Goal: Complete application form: Complete application form

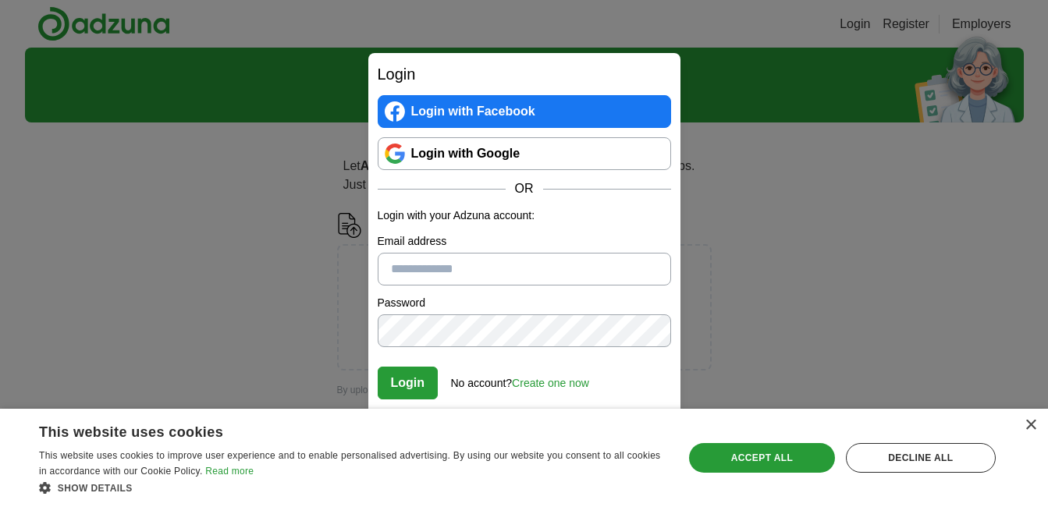
click at [826, 219] on div "Login Login with Facebook Login with Google OR Login with your Adzuna account: …" at bounding box center [524, 253] width 1048 height 507
click at [938, 455] on div "Decline all" at bounding box center [921, 458] width 150 height 30
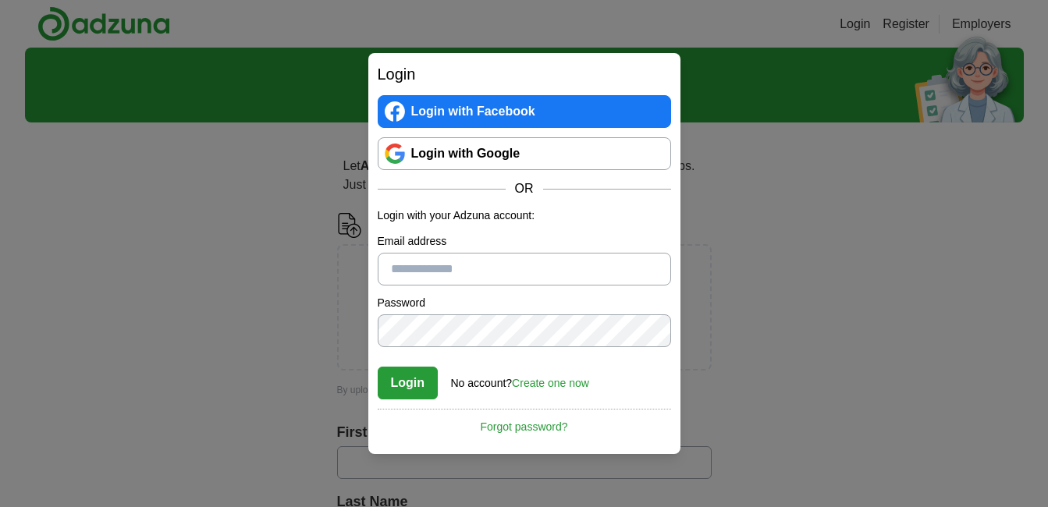
click at [490, 262] on input "Email address" at bounding box center [525, 269] width 294 height 33
type input "*"
click at [565, 382] on link "Create one now" at bounding box center [550, 383] width 77 height 12
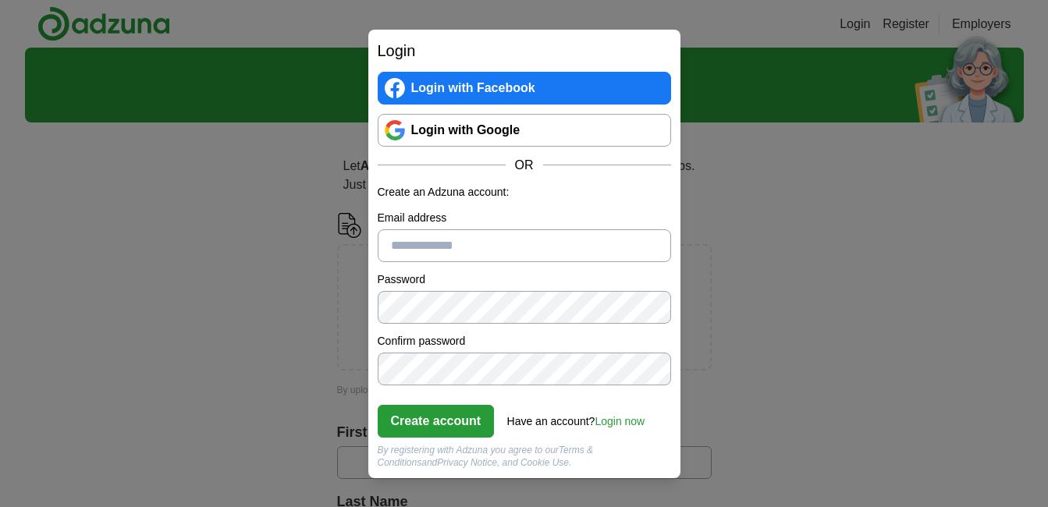
click at [425, 230] on input "Email address" at bounding box center [525, 245] width 294 height 33
type input "**********"
click at [441, 416] on button "Create account" at bounding box center [436, 421] width 117 height 33
click at [624, 420] on link "Login now" at bounding box center [620, 421] width 50 height 12
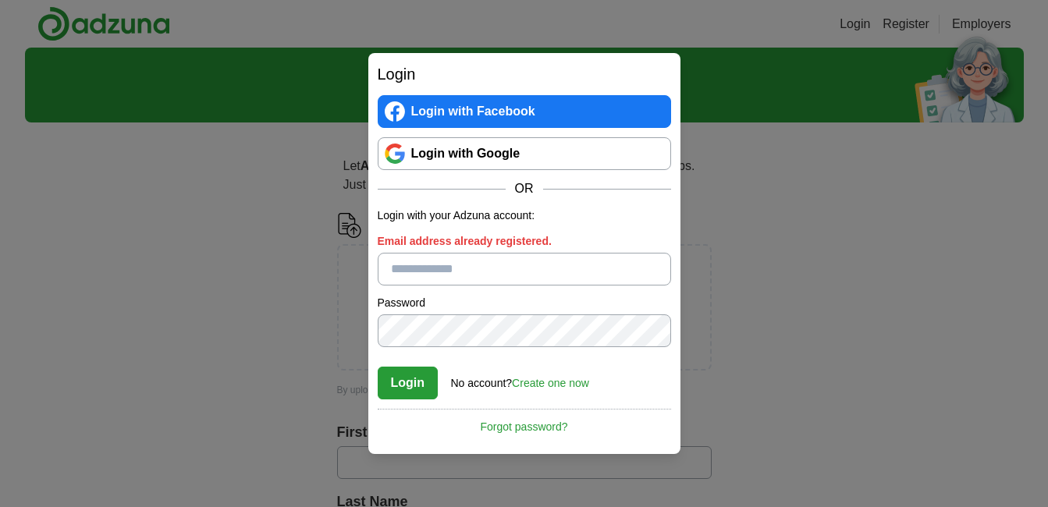
click at [472, 270] on input "Email address already registered." at bounding box center [525, 269] width 294 height 33
type input "**********"
click at [413, 375] on button "Login" at bounding box center [408, 383] width 61 height 33
click at [543, 429] on link "Forgot password?" at bounding box center [525, 422] width 294 height 27
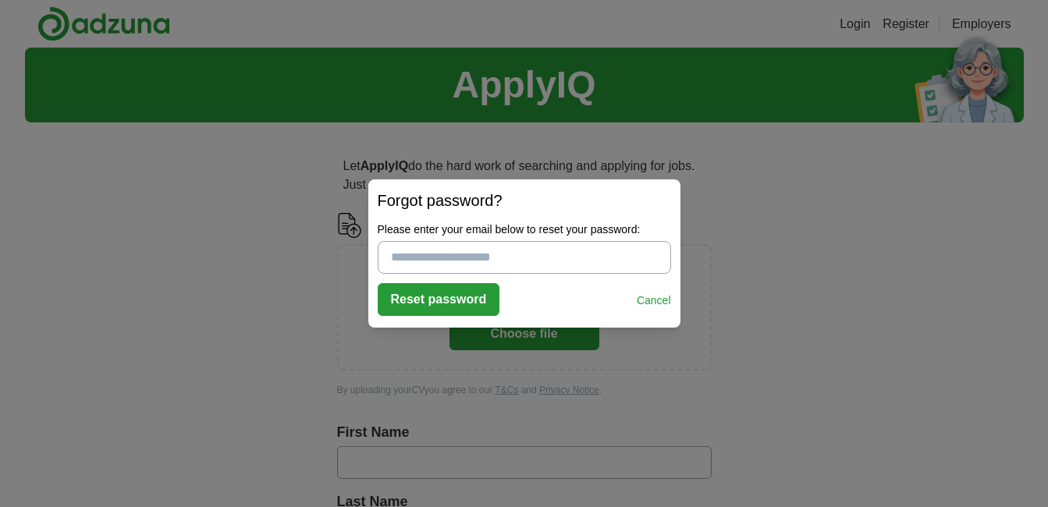
click at [467, 259] on input "Please enter your email below to reset your password:" at bounding box center [525, 257] width 294 height 33
type input "**********"
click at [443, 294] on button "Reset password" at bounding box center [439, 299] width 123 height 33
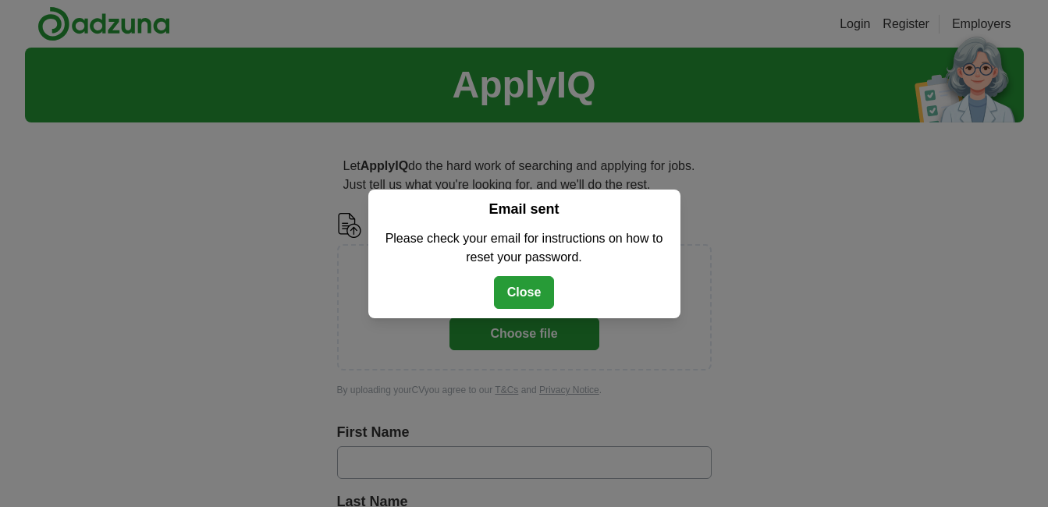
click at [514, 290] on button "Close" at bounding box center [524, 292] width 61 height 33
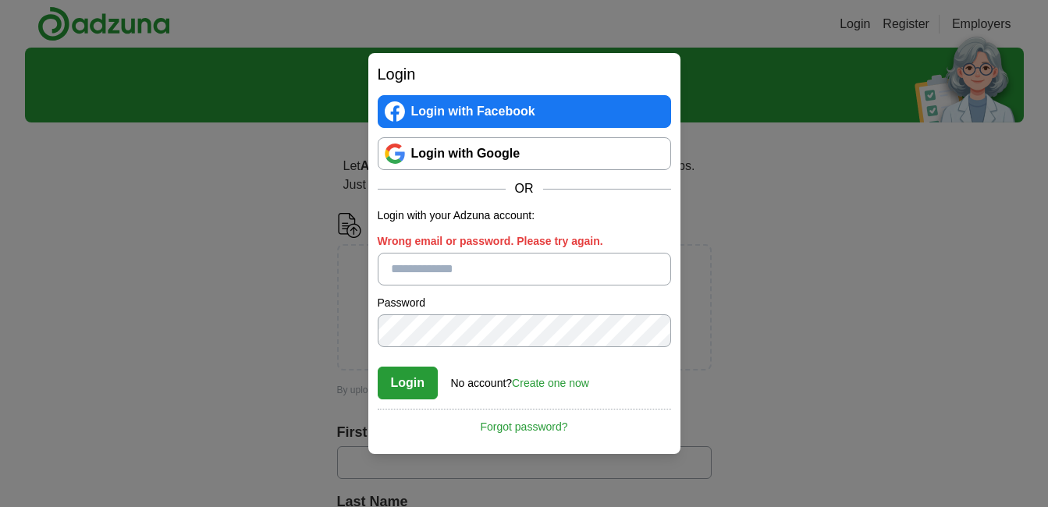
click at [511, 272] on input "Wrong email or password. Please try again." at bounding box center [525, 269] width 294 height 33
type input "**********"
click at [413, 379] on button "Login" at bounding box center [408, 383] width 61 height 33
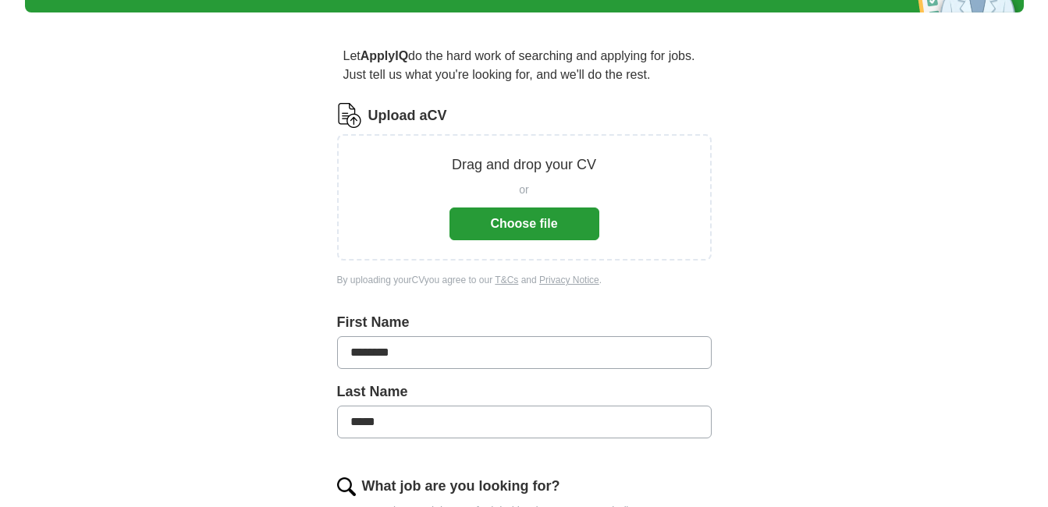
scroll to position [156, 0]
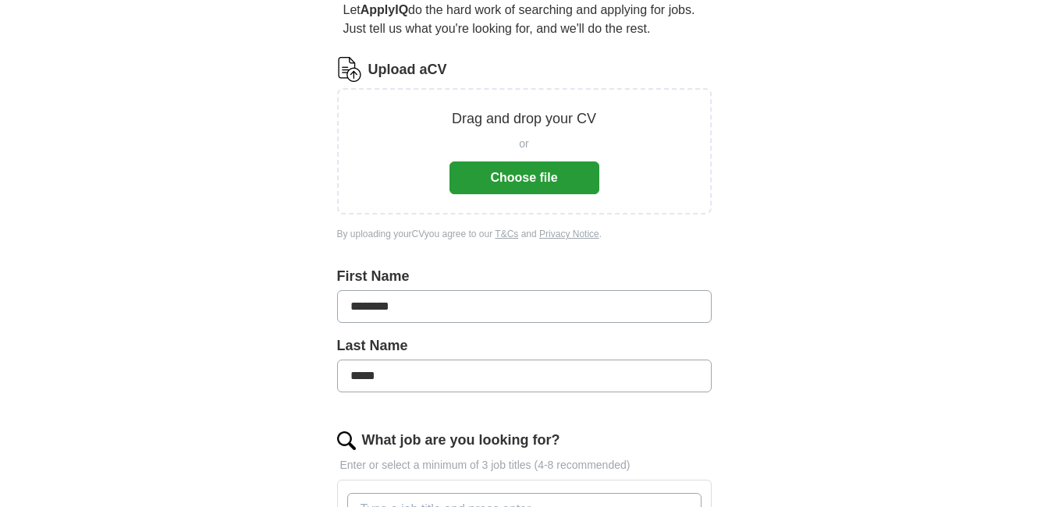
click at [519, 174] on button "Choose file" at bounding box center [525, 178] width 150 height 33
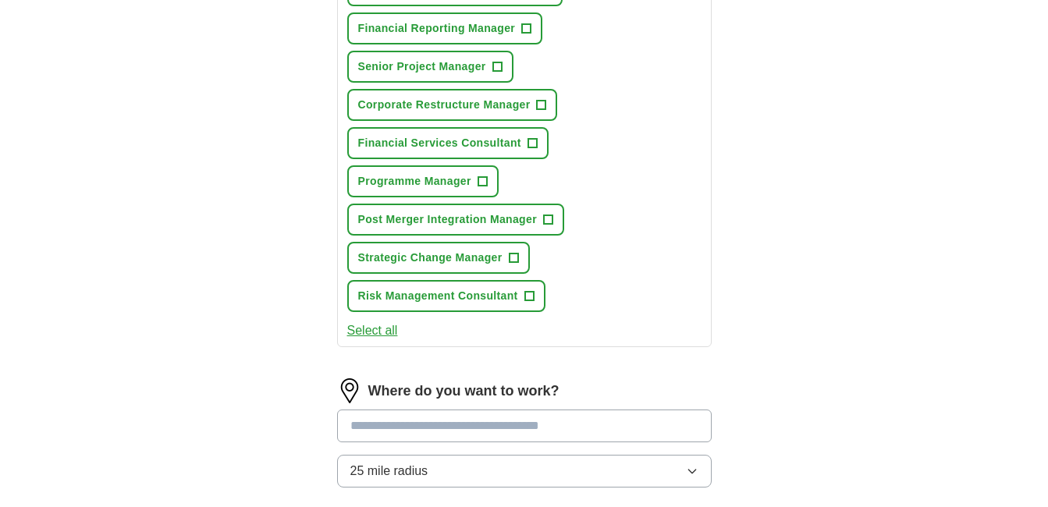
scroll to position [692, 0]
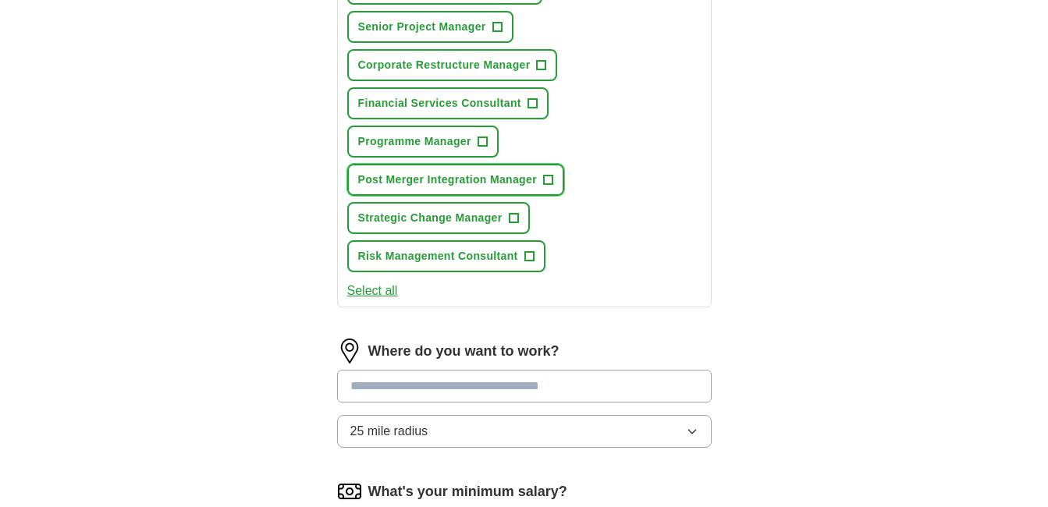
click at [549, 180] on span "+" at bounding box center [547, 180] width 9 height 12
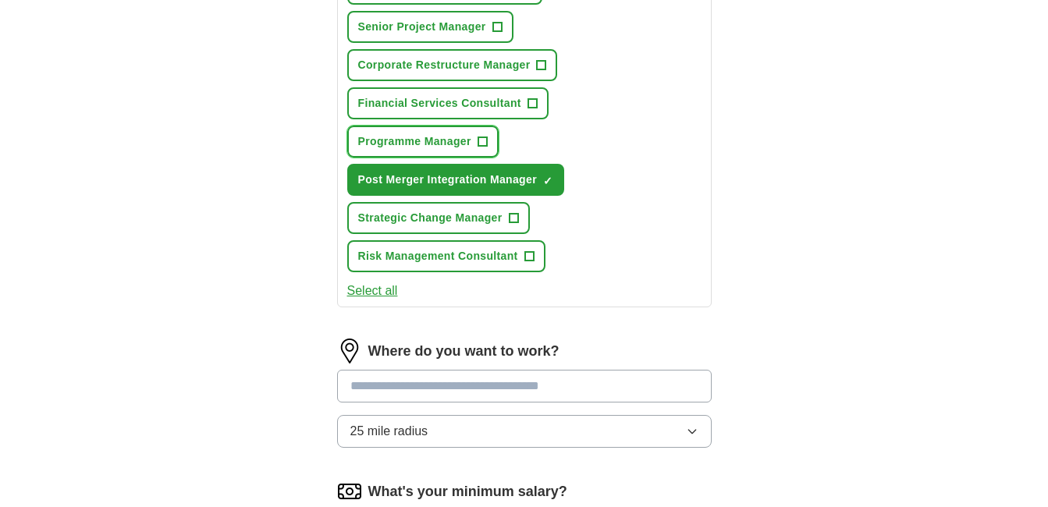
click at [483, 141] on span "+" at bounding box center [482, 142] width 9 height 12
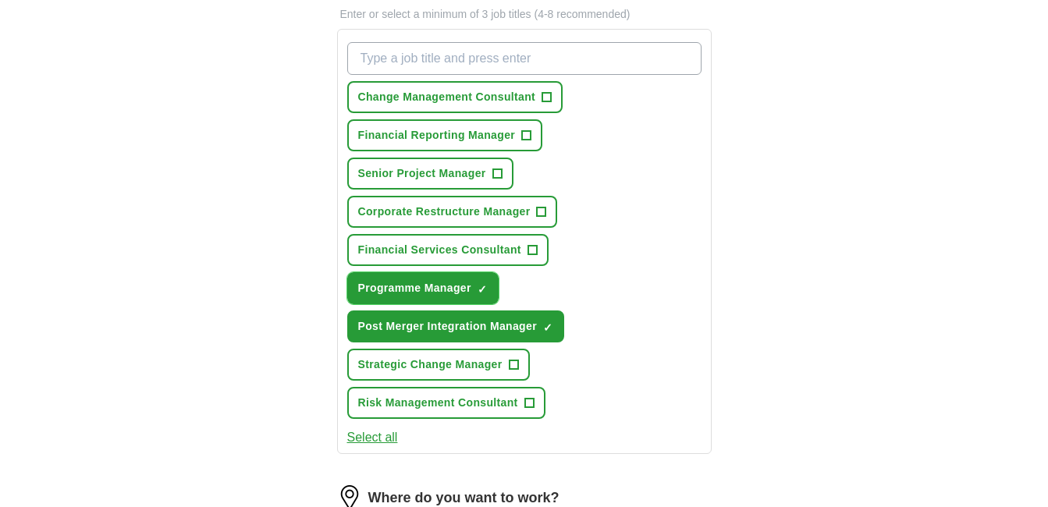
scroll to position [536, 0]
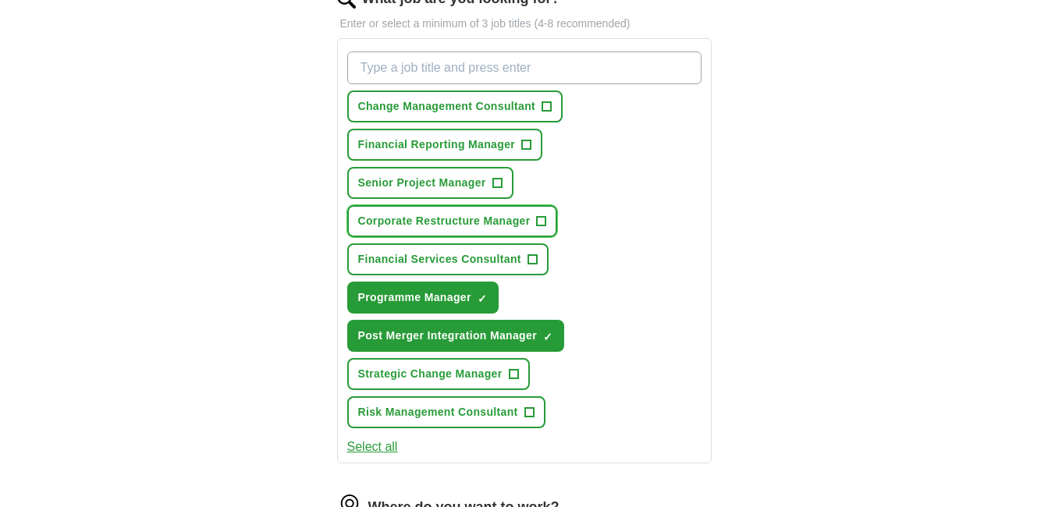
click at [539, 219] on span "+" at bounding box center [541, 221] width 9 height 12
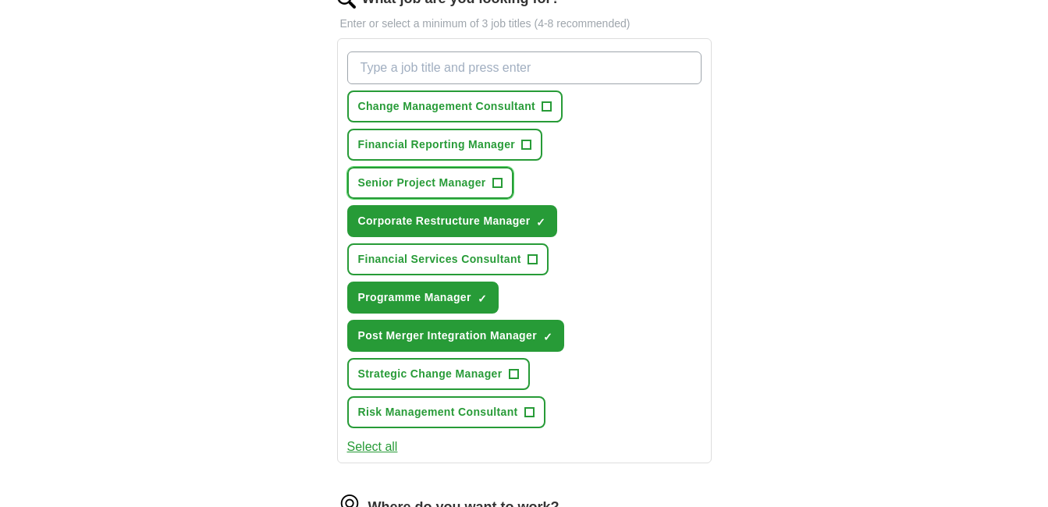
click at [496, 179] on span "+" at bounding box center [497, 183] width 9 height 12
click at [547, 106] on span "+" at bounding box center [547, 107] width 9 height 12
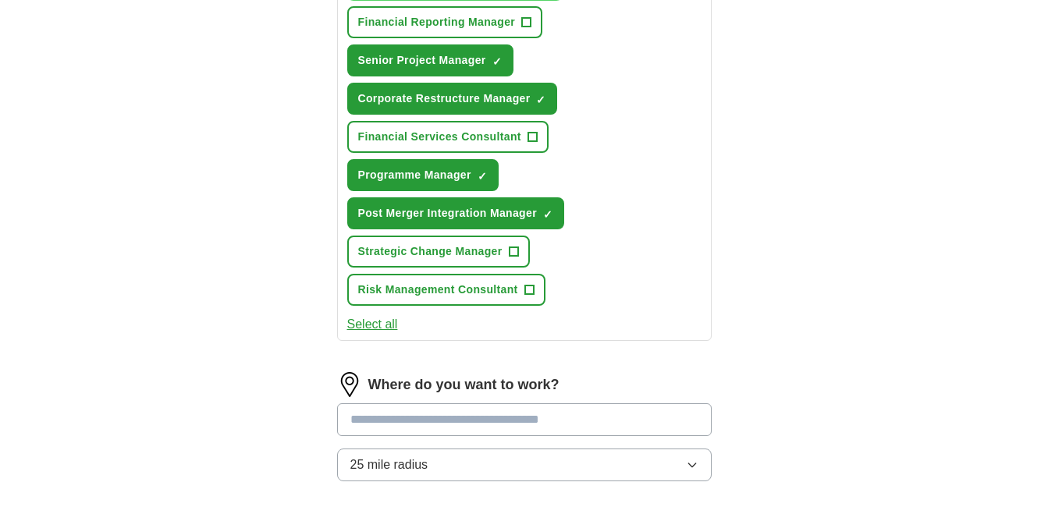
scroll to position [692, 0]
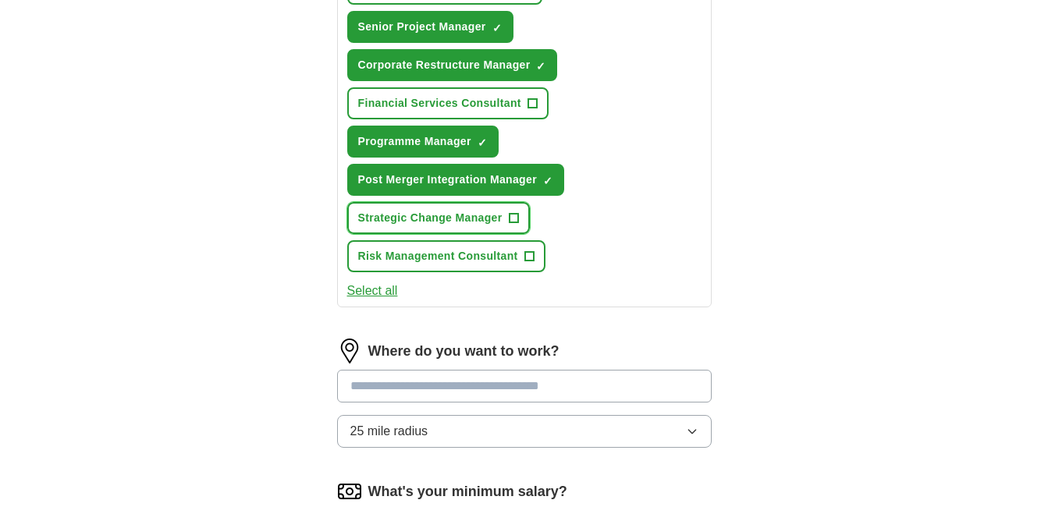
click at [515, 214] on span "+" at bounding box center [513, 218] width 9 height 12
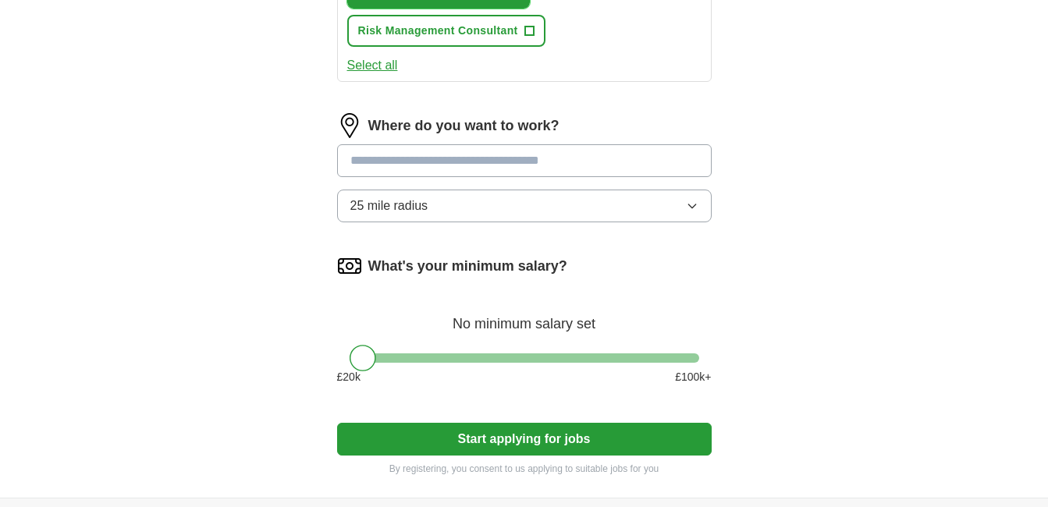
scroll to position [927, 0]
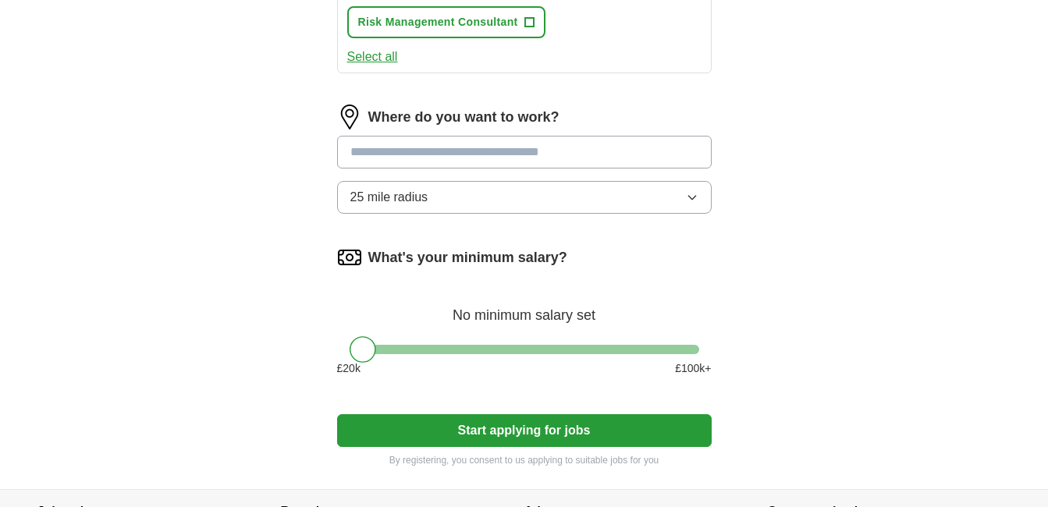
click at [523, 156] on input "text" at bounding box center [524, 152] width 375 height 33
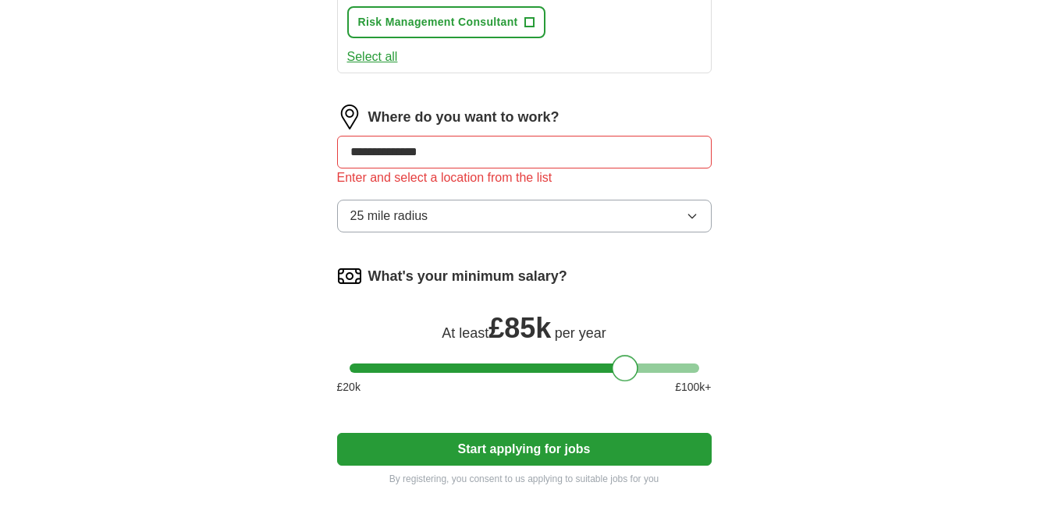
drag, startPoint x: 361, startPoint y: 349, endPoint x: 624, endPoint y: 362, distance: 262.6
click at [624, 362] on div at bounding box center [625, 368] width 27 height 27
click at [447, 154] on input "**********" at bounding box center [524, 152] width 375 height 33
type input "*"
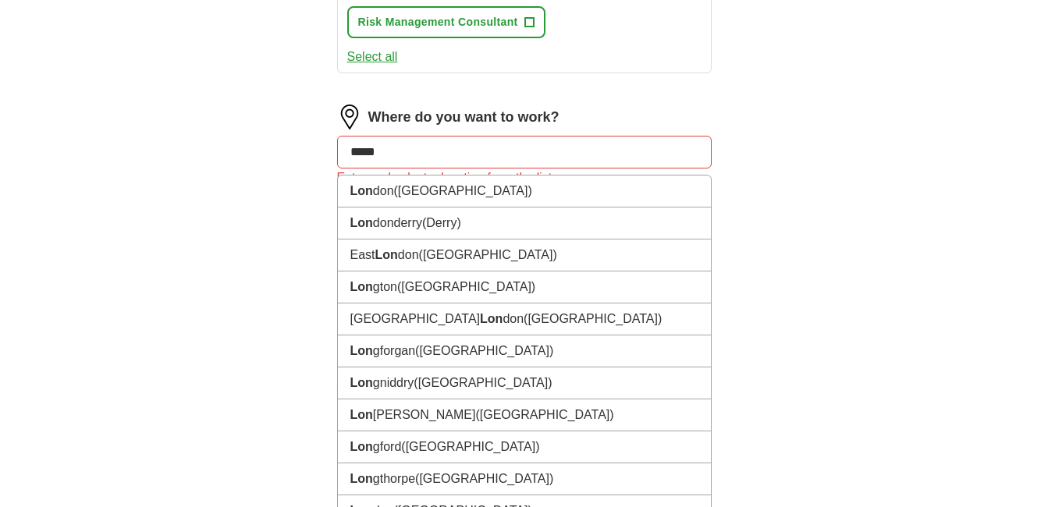
type input "******"
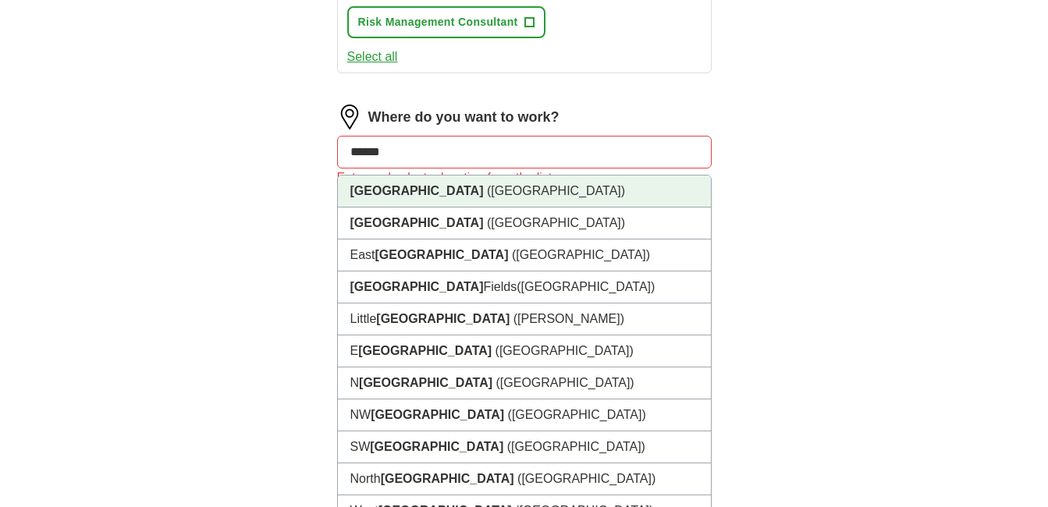
click at [425, 193] on li "[GEOGRAPHIC_DATA] ([GEOGRAPHIC_DATA])" at bounding box center [524, 192] width 373 height 32
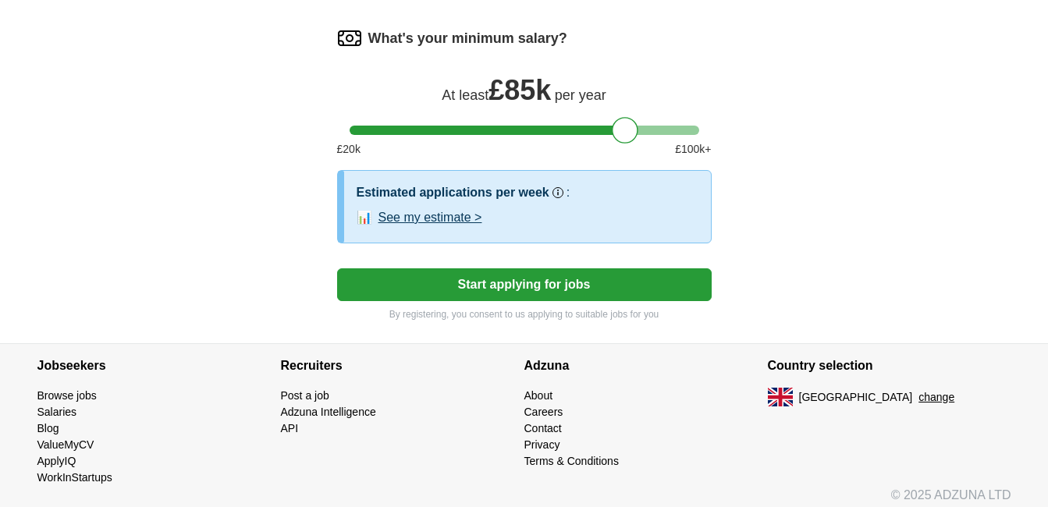
scroll to position [1161, 0]
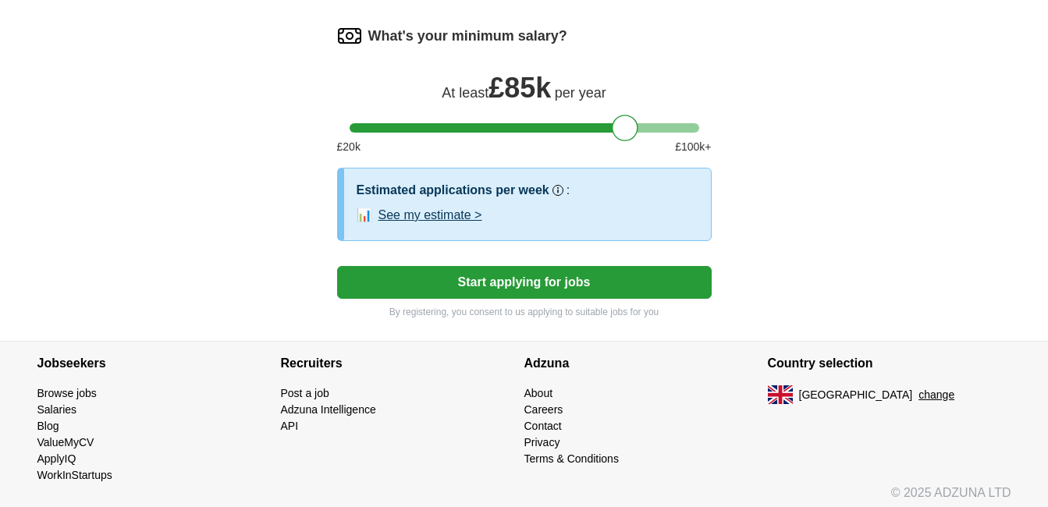
click at [511, 278] on button "Start applying for jobs" at bounding box center [524, 282] width 375 height 33
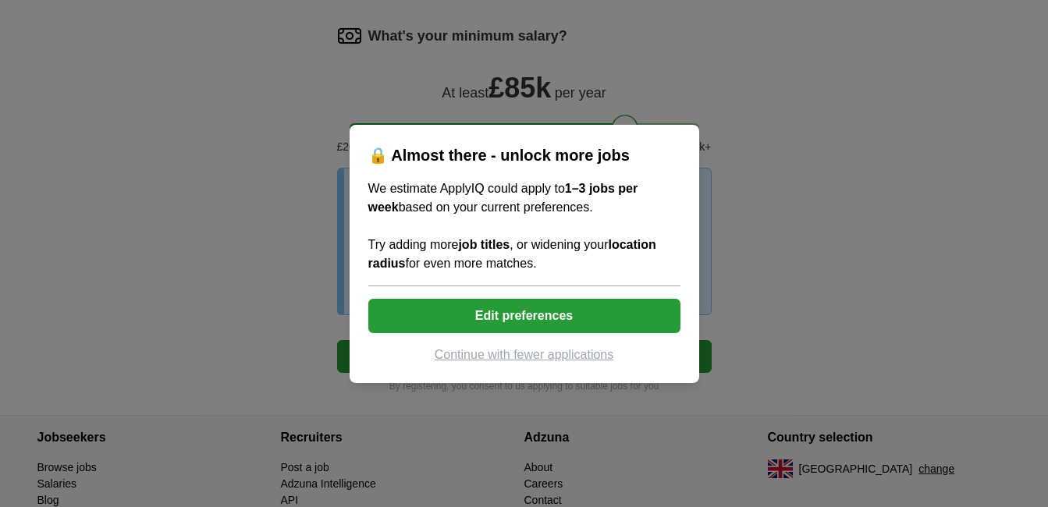
click at [525, 312] on button "Edit preferences" at bounding box center [524, 316] width 312 height 34
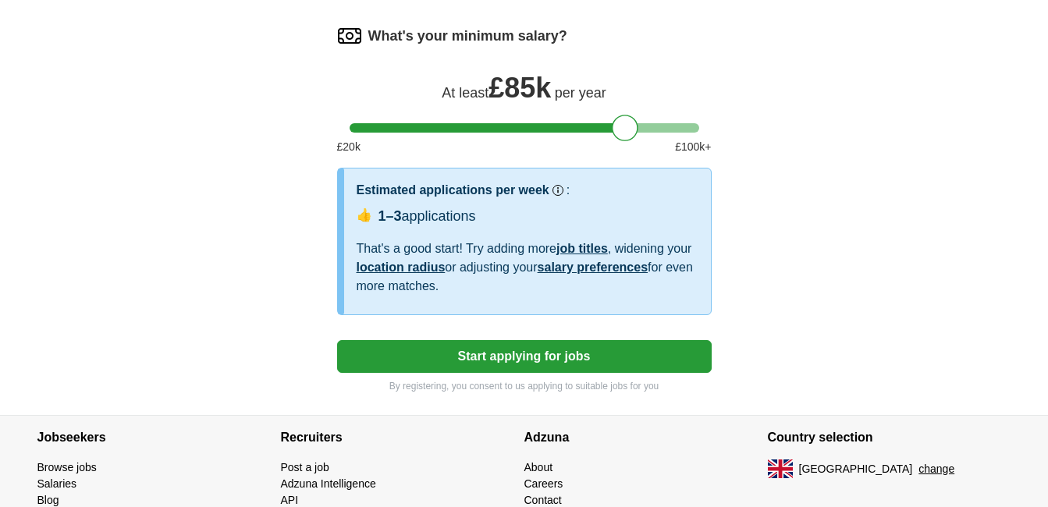
click at [527, 350] on button "Start applying for jobs" at bounding box center [524, 356] width 375 height 33
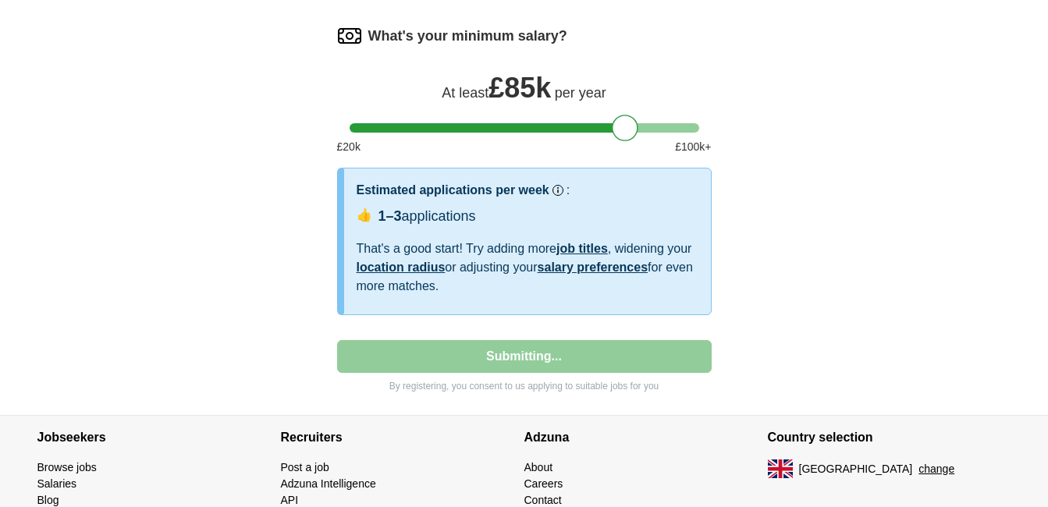
select select "**"
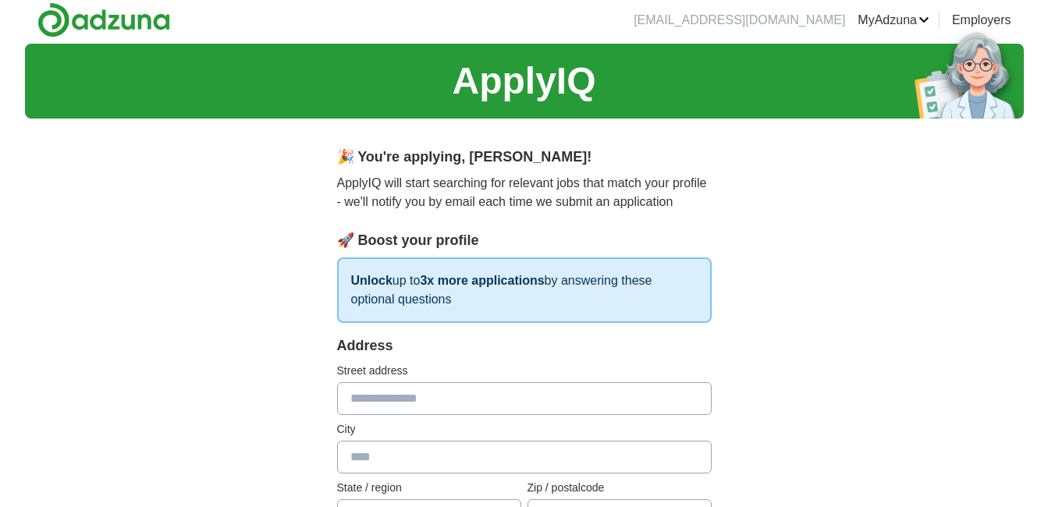
scroll to position [0, 0]
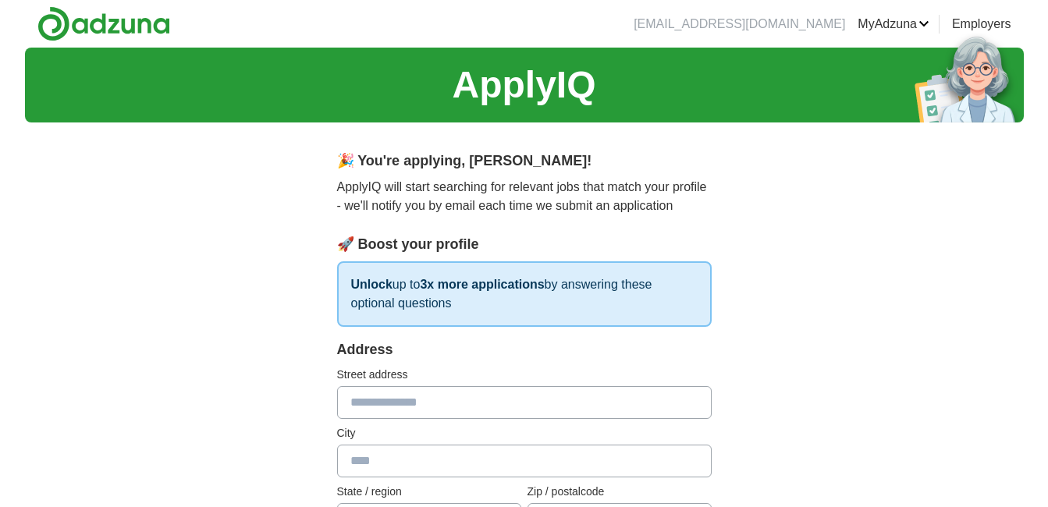
click at [0, 0] on link "Logout" at bounding box center [0, 0] width 0 height 0
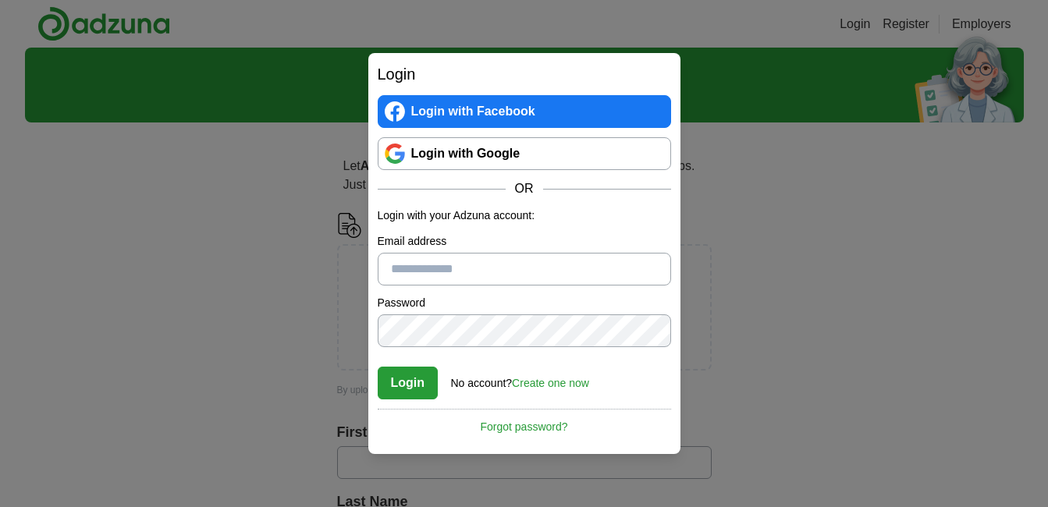
click at [762, 278] on div "Login Login with Facebook Login with Google OR Login with your Adzuna account: …" at bounding box center [524, 253] width 1048 height 507
